Goal: Connect with others: Connect with others

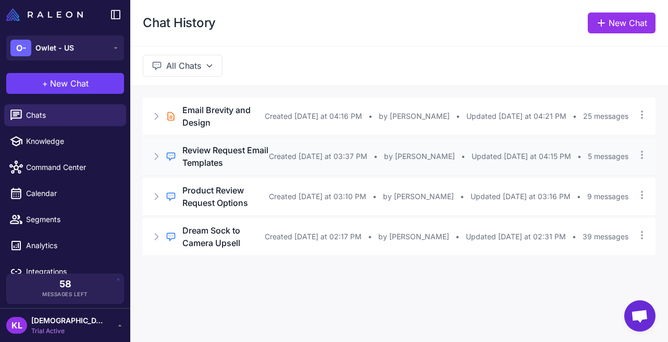
click at [159, 151] on icon at bounding box center [156, 156] width 10 height 10
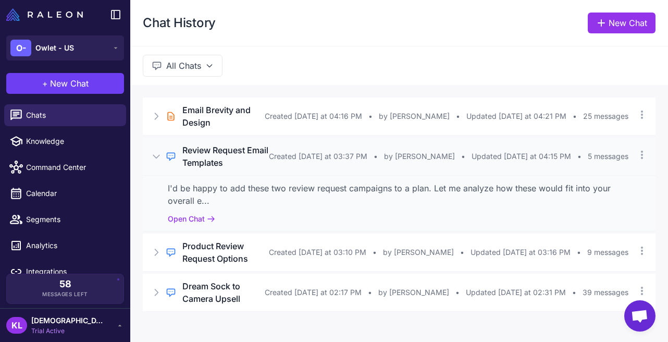
click at [159, 155] on icon at bounding box center [156, 156] width 6 height 3
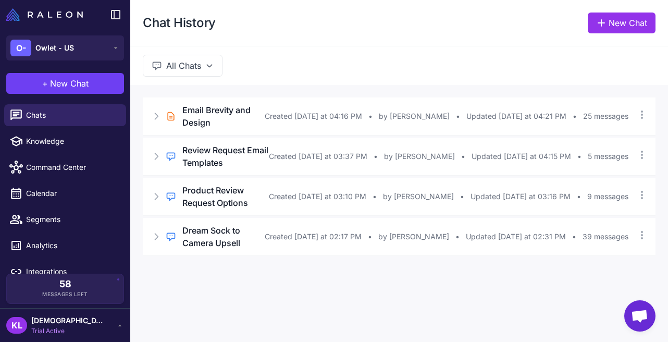
click at [161, 71] on button "All Chats" at bounding box center [183, 66] width 80 height 22
click at [160, 112] on button "My Chats" at bounding box center [192, 111] width 99 height 20
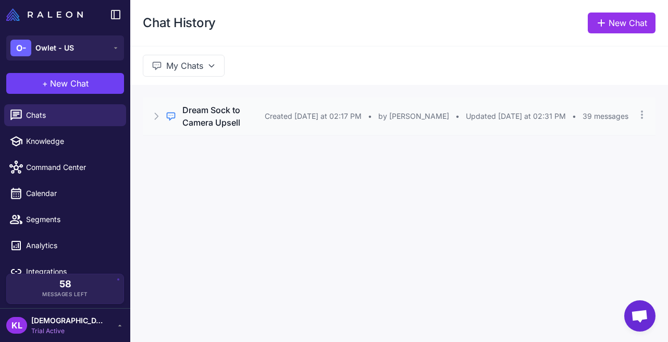
click at [212, 124] on h3 "Dream Sock to Camera Upsell" at bounding box center [223, 116] width 82 height 25
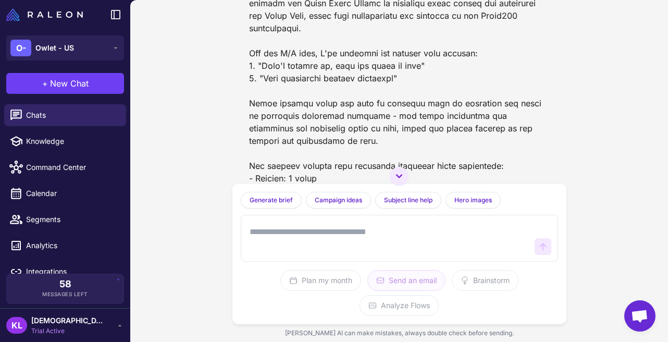
scroll to position [1347, 0]
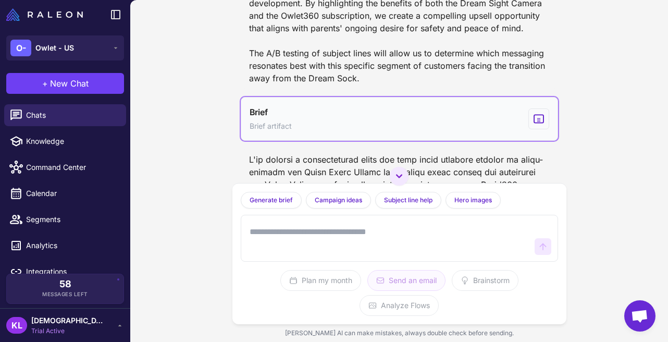
click at [535, 125] on icon "View generated Brief" at bounding box center [538, 119] width 11 height 13
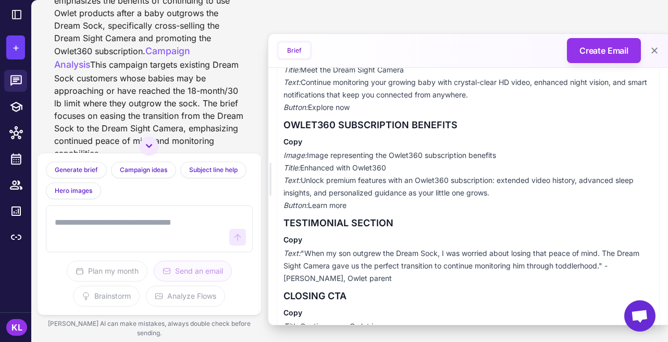
scroll to position [450, 0]
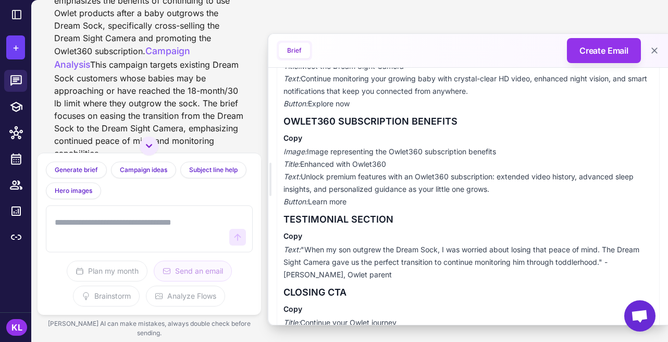
click at [319, 220] on h3 "TESTIMONIAL SECTION" at bounding box center [469, 219] width 370 height 15
copy h3 "TESTIMONIAL"
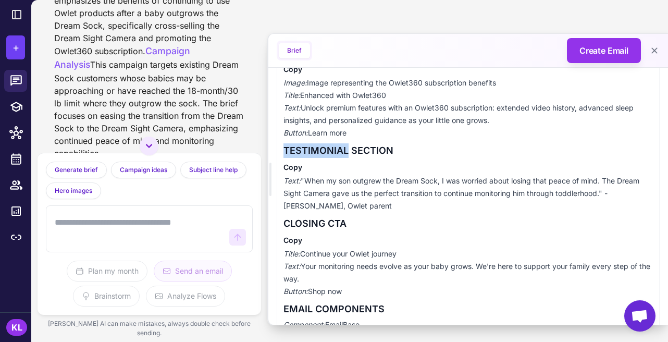
scroll to position [576, 0]
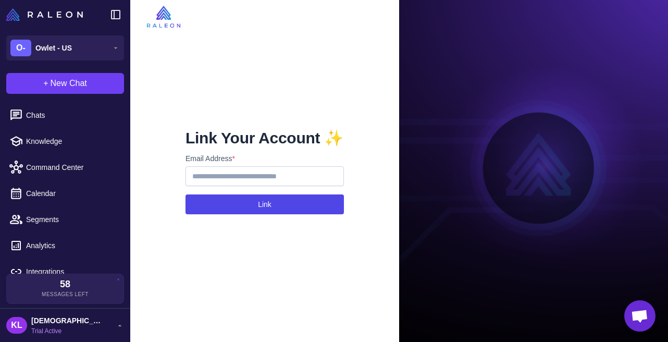
click at [297, 204] on button "Link" at bounding box center [265, 204] width 158 height 20
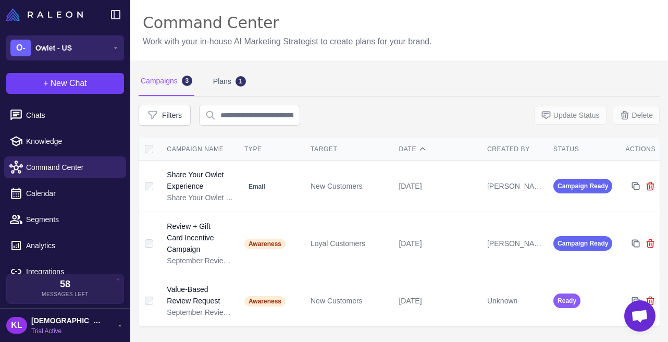
click at [118, 48] on icon at bounding box center [116, 48] width 8 height 8
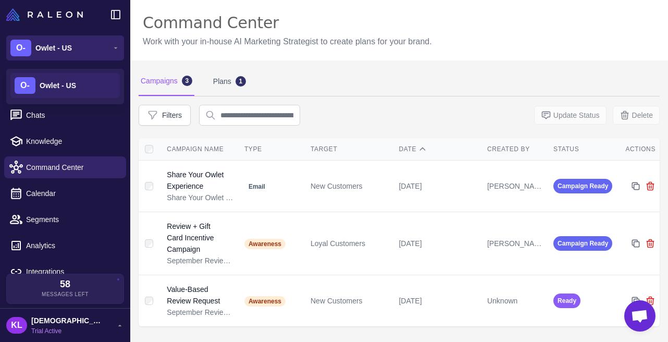
click at [118, 48] on icon at bounding box center [116, 48] width 8 height 8
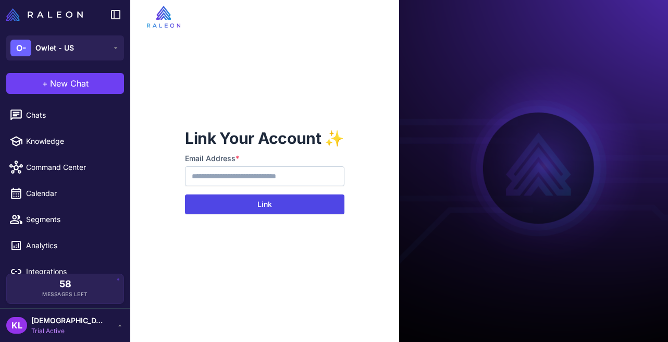
click at [287, 207] on button "Link" at bounding box center [265, 204] width 160 height 20
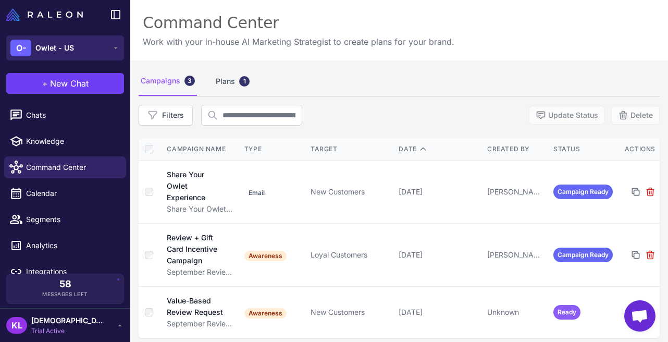
click at [109, 41] on button "O- Owlet - [GEOGRAPHIC_DATA]" at bounding box center [65, 47] width 118 height 25
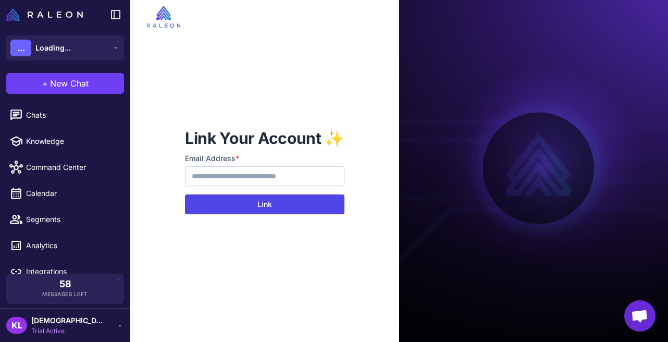
click at [288, 211] on button "Link" at bounding box center [265, 204] width 160 height 20
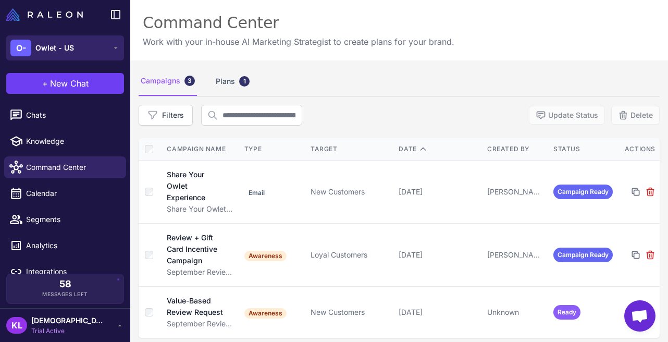
click at [109, 48] on button "O- Owlet - [GEOGRAPHIC_DATA]" at bounding box center [65, 47] width 118 height 25
